Goal: Task Accomplishment & Management: Manage account settings

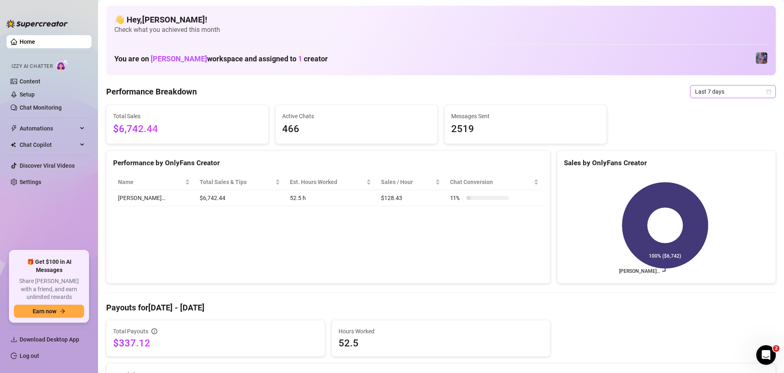
click at [714, 89] on span "Last 7 days" at bounding box center [733, 91] width 76 height 12
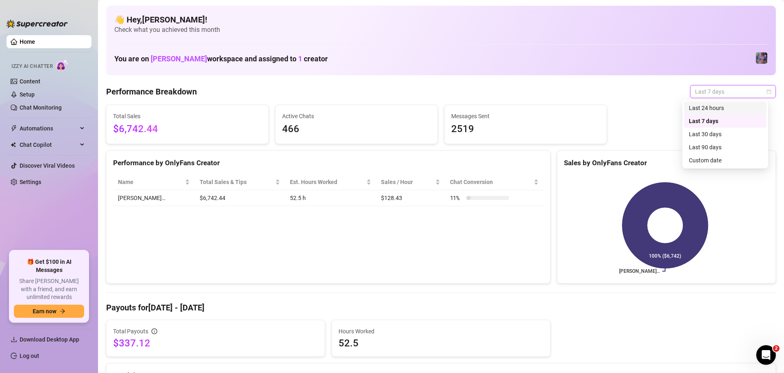
click at [714, 109] on div "Last 24 hours" at bounding box center [725, 107] width 73 height 9
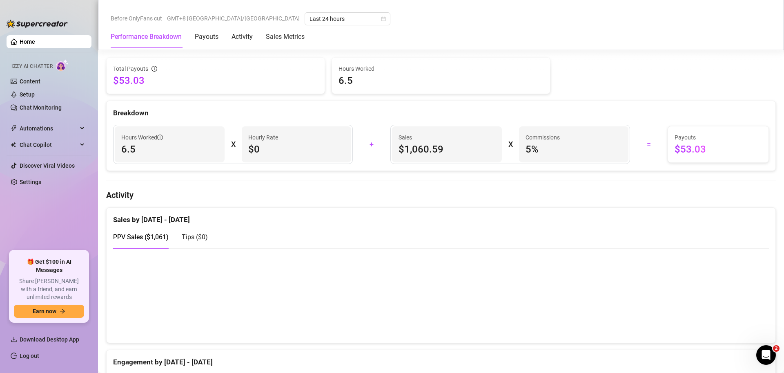
scroll to position [306, 0]
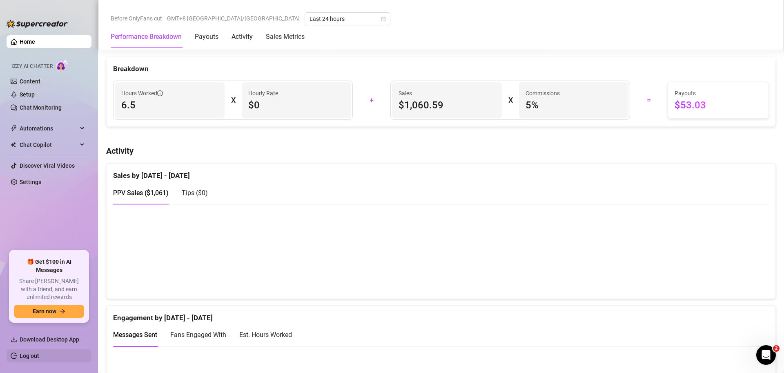
click at [39, 354] on link "Log out" at bounding box center [30, 355] width 20 height 7
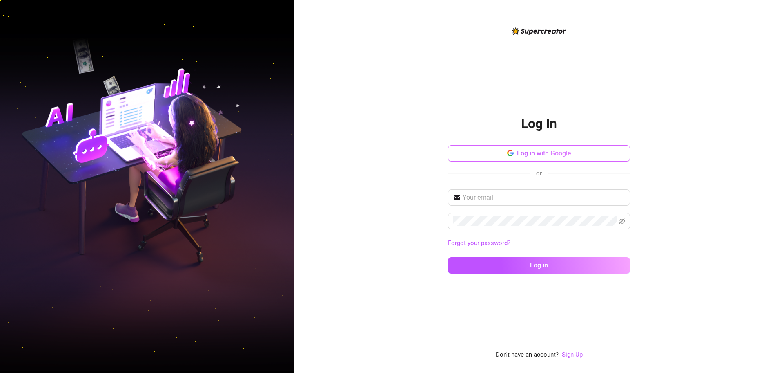
click at [551, 147] on button "Log in with Google" at bounding box center [539, 153] width 182 height 16
